Goal: Task Accomplishment & Management: Manage account settings

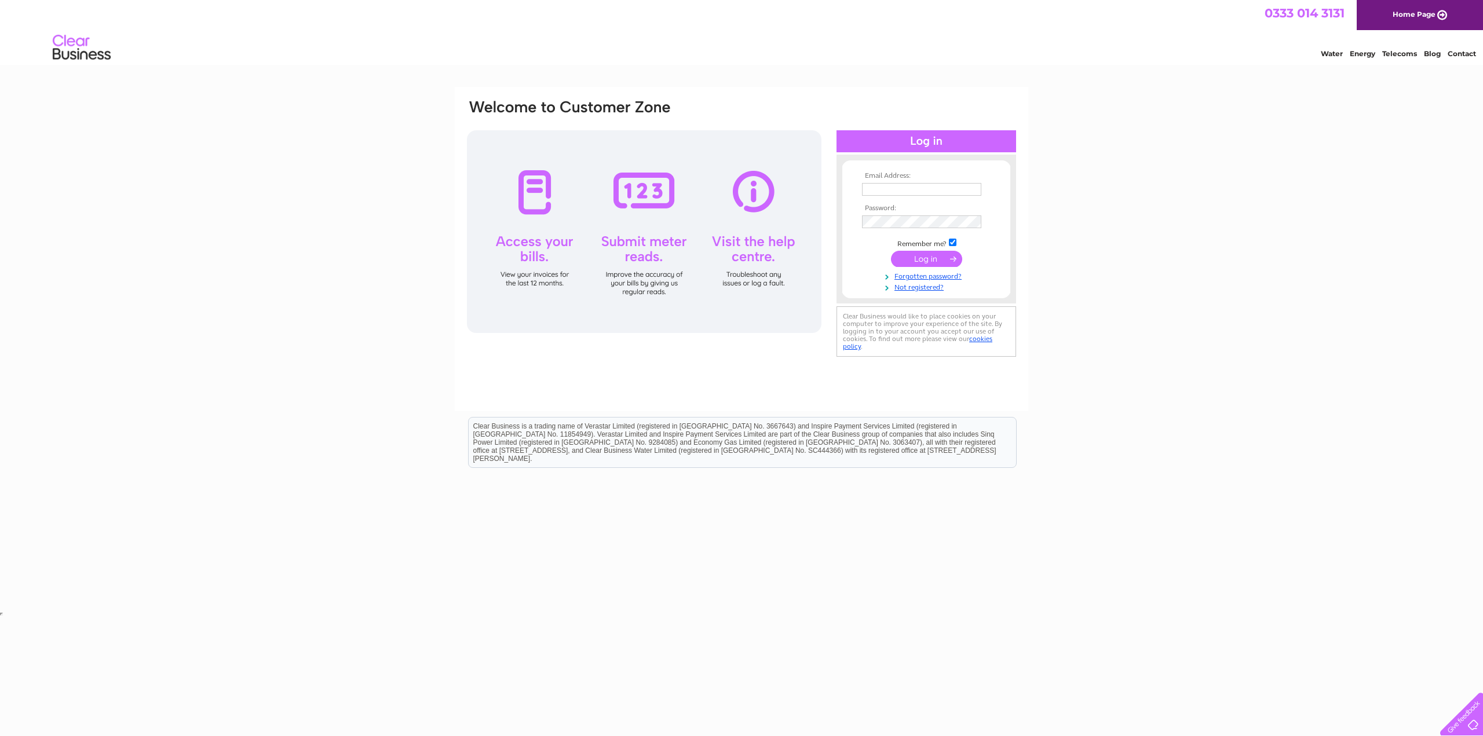
click at [882, 190] on input "text" at bounding box center [921, 189] width 119 height 13
click at [882, 190] on input "text" at bounding box center [922, 190] width 120 height 14
type input "[PERSON_NAME][EMAIL_ADDRESS][DOMAIN_NAME]"
click at [891, 252] on input "submit" at bounding box center [926, 260] width 71 height 16
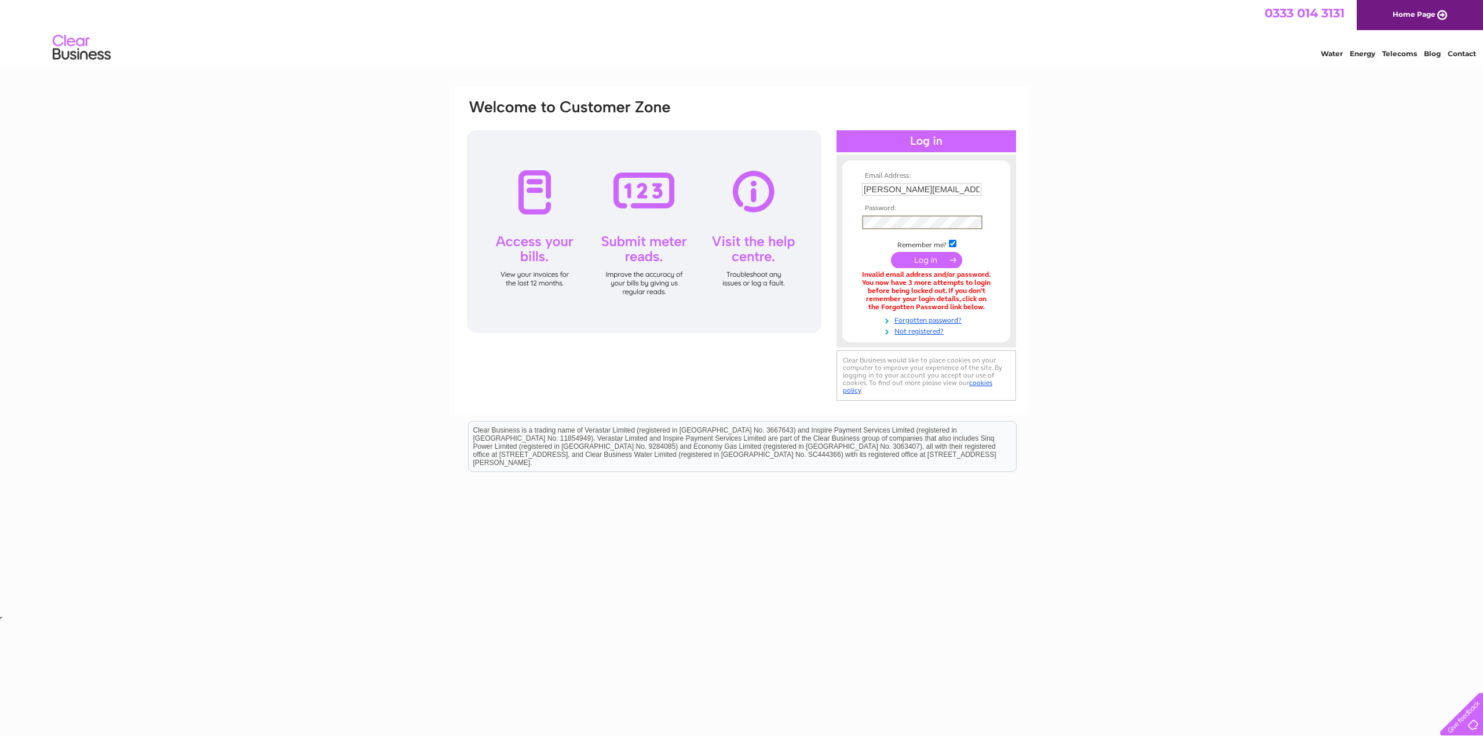
click at [891, 252] on input "submit" at bounding box center [926, 260] width 71 height 16
click at [945, 262] on input "submit" at bounding box center [926, 260] width 71 height 16
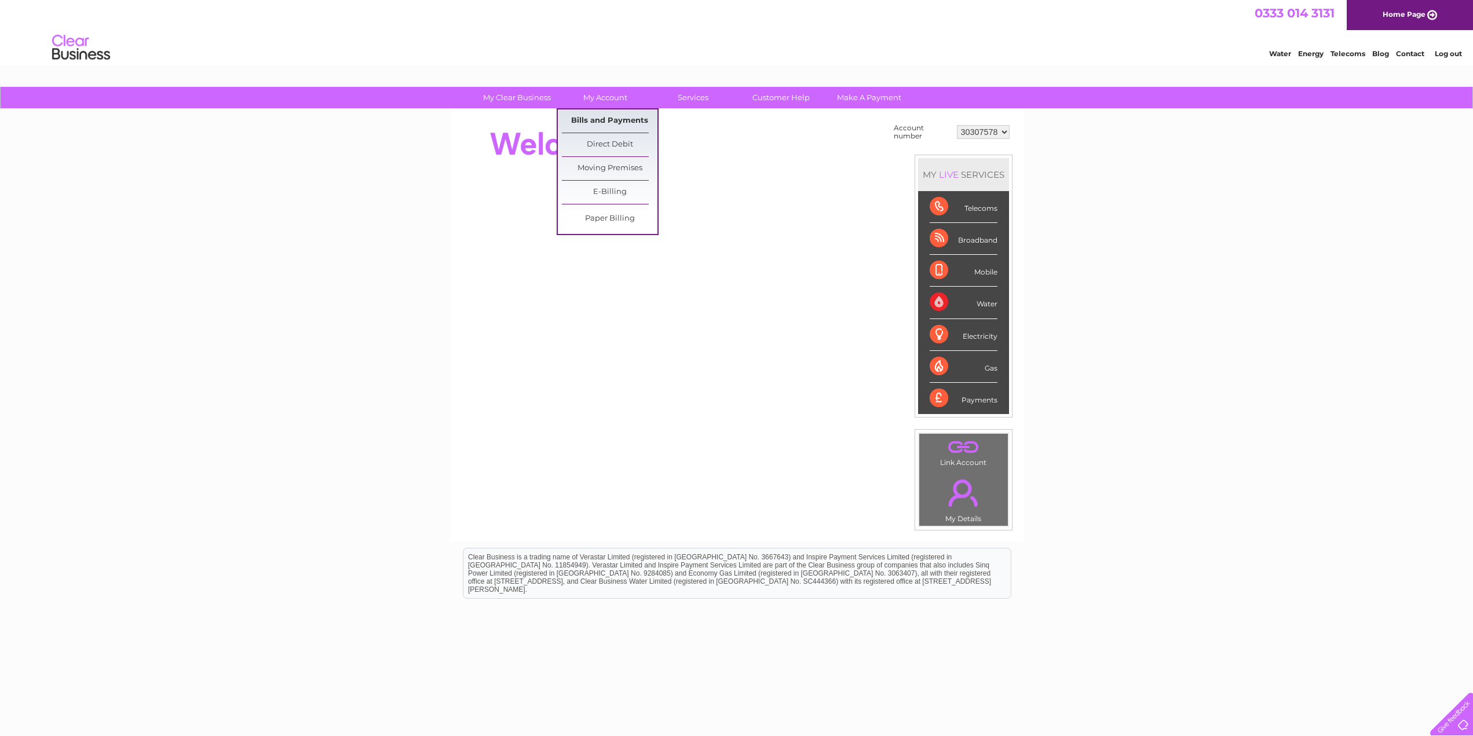
click at [602, 120] on link "Bills and Payments" at bounding box center [610, 120] width 96 height 23
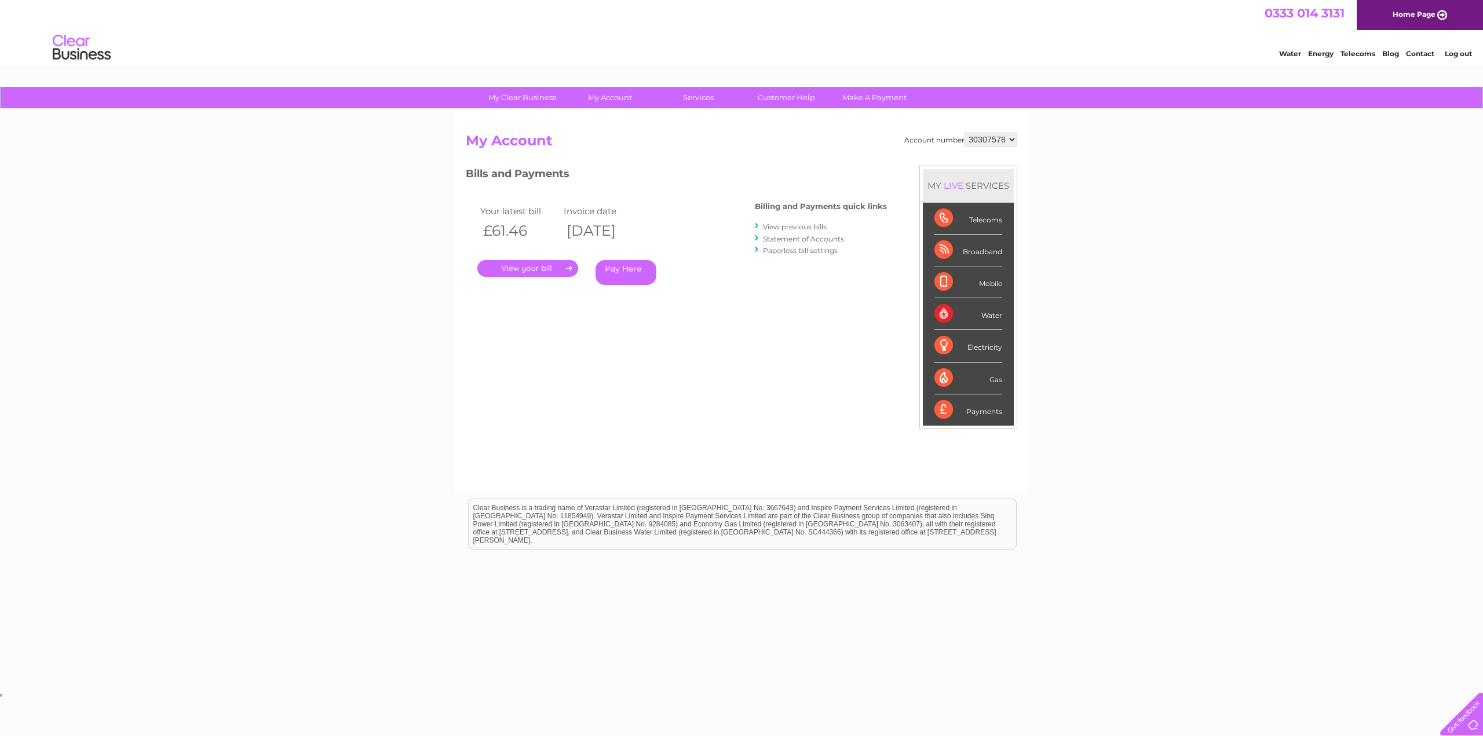
click at [540, 269] on link "." at bounding box center [527, 268] width 101 height 17
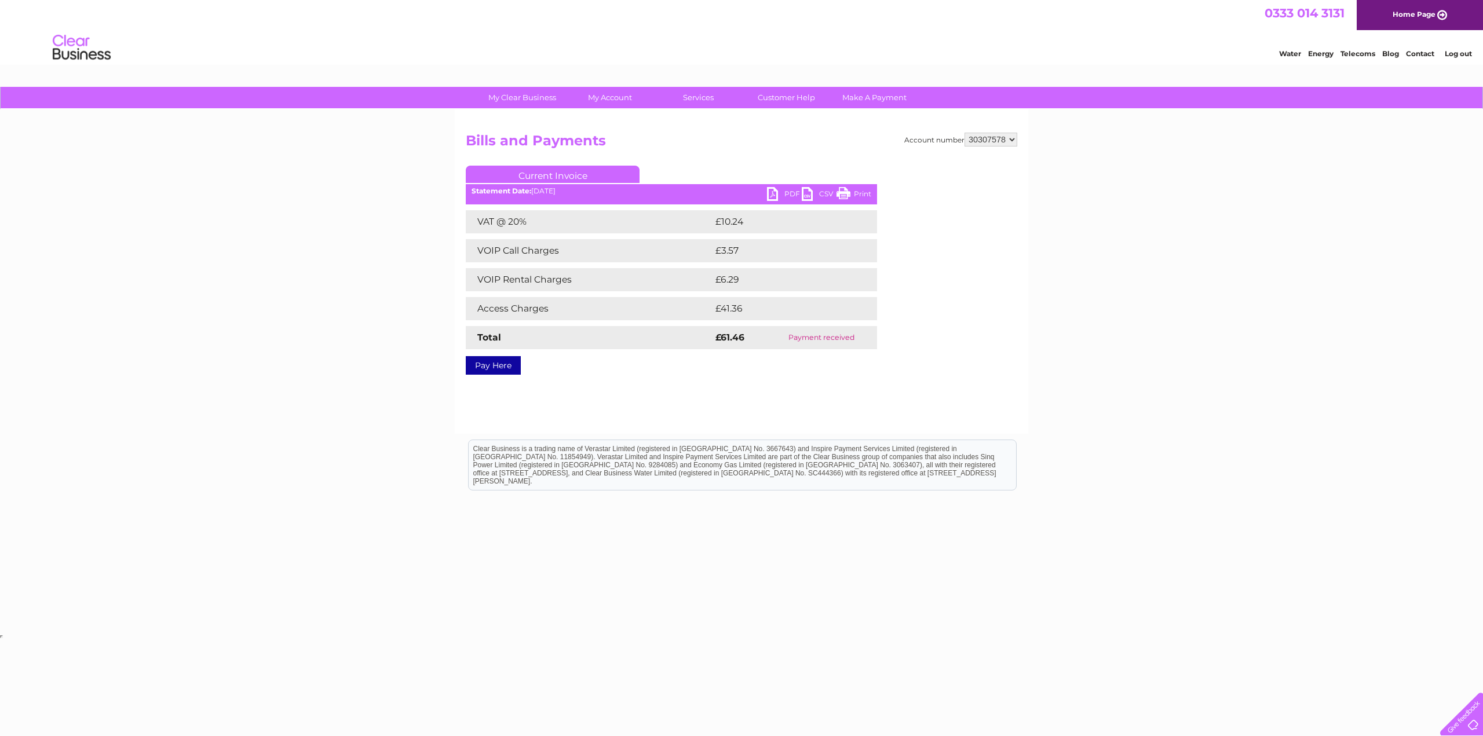
click at [774, 192] on link "PDF" at bounding box center [784, 195] width 35 height 17
